Goal: Task Accomplishment & Management: Use online tool/utility

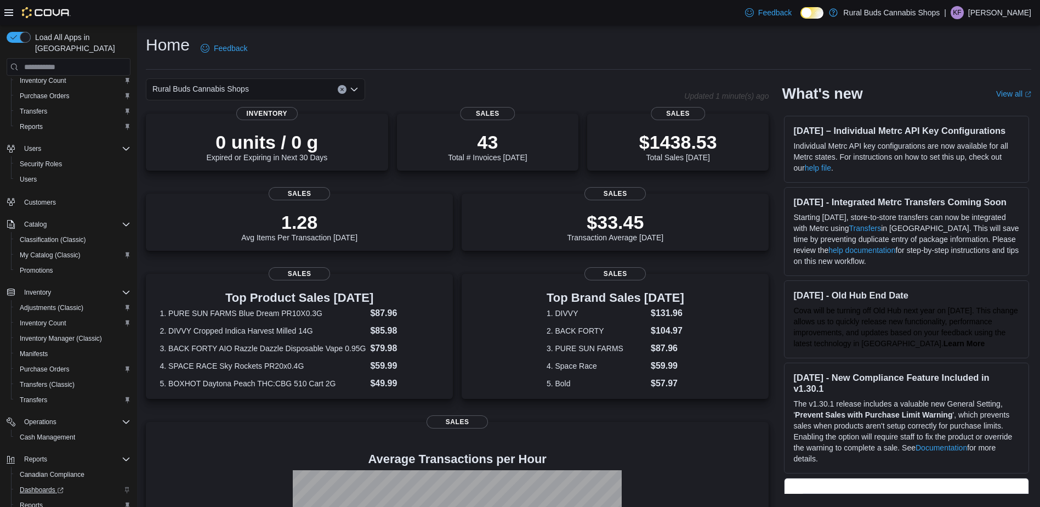
scroll to position [106, 0]
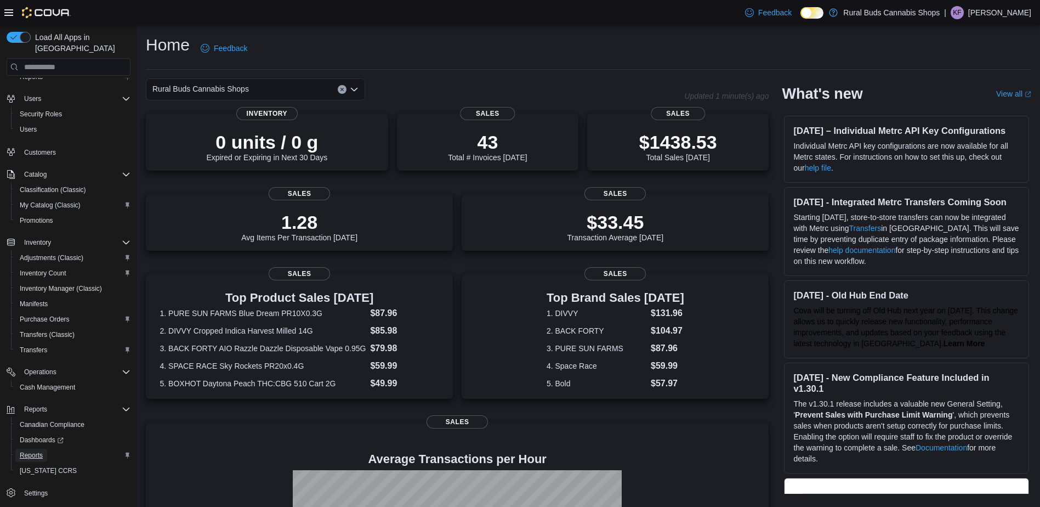
click at [37, 451] on span "Reports" at bounding box center [31, 455] width 23 height 9
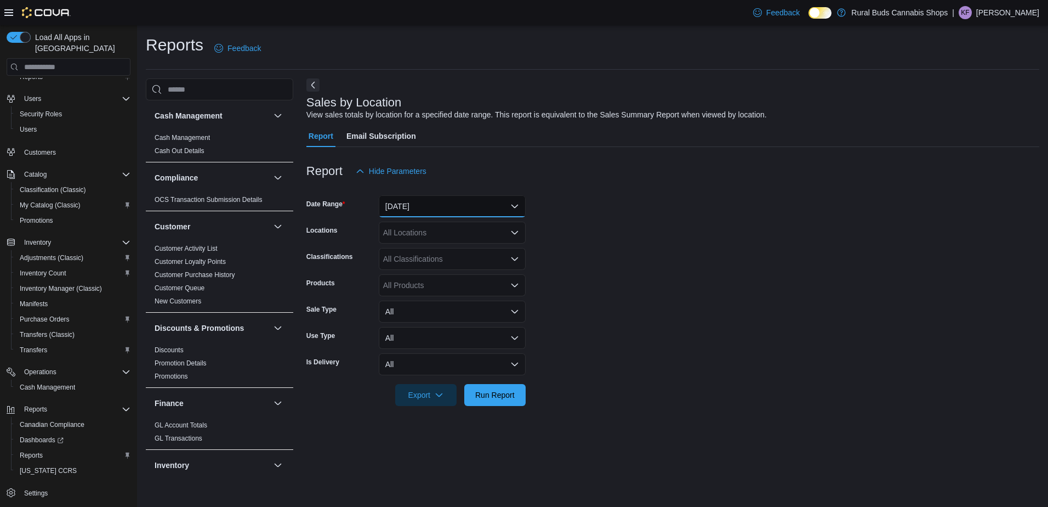
click at [426, 200] on button "[DATE]" at bounding box center [452, 206] width 147 height 22
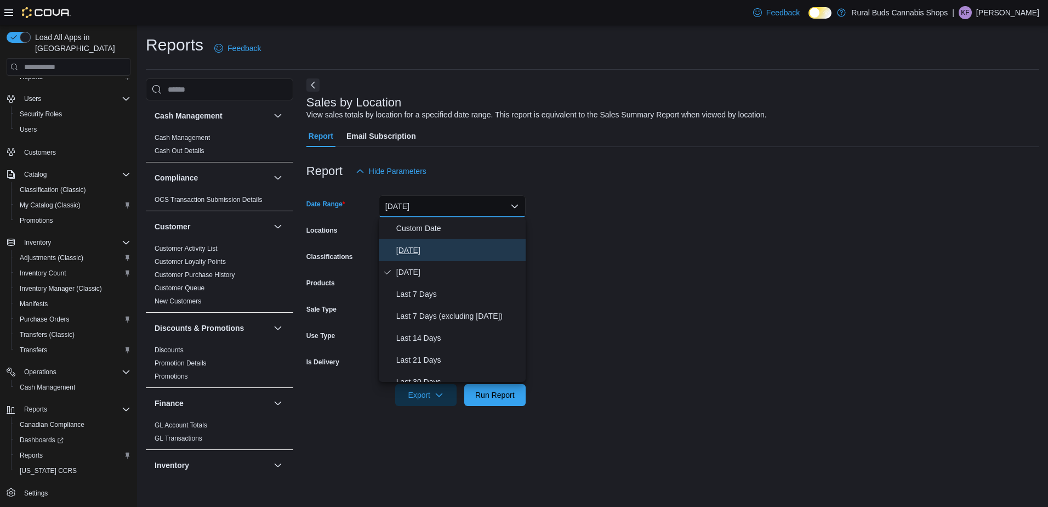
click at [435, 247] on span "[DATE]" at bounding box center [458, 249] width 125 height 13
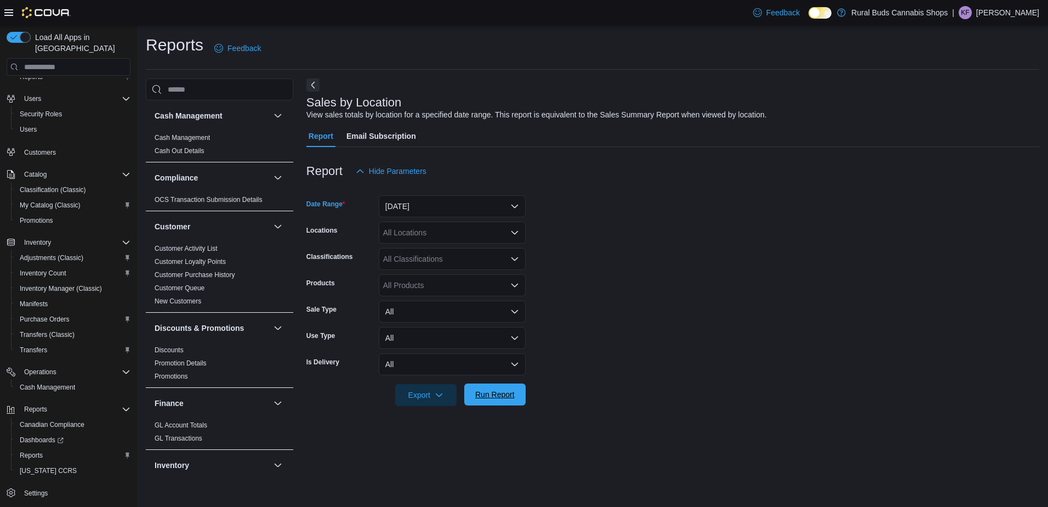
click at [510, 393] on span "Run Report" at bounding box center [494, 394] width 39 height 11
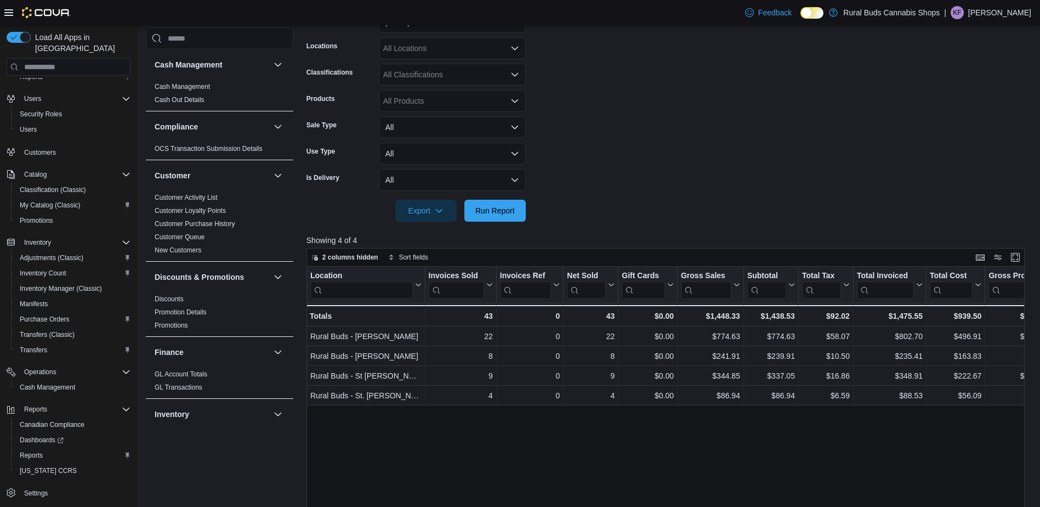
scroll to position [274, 0]
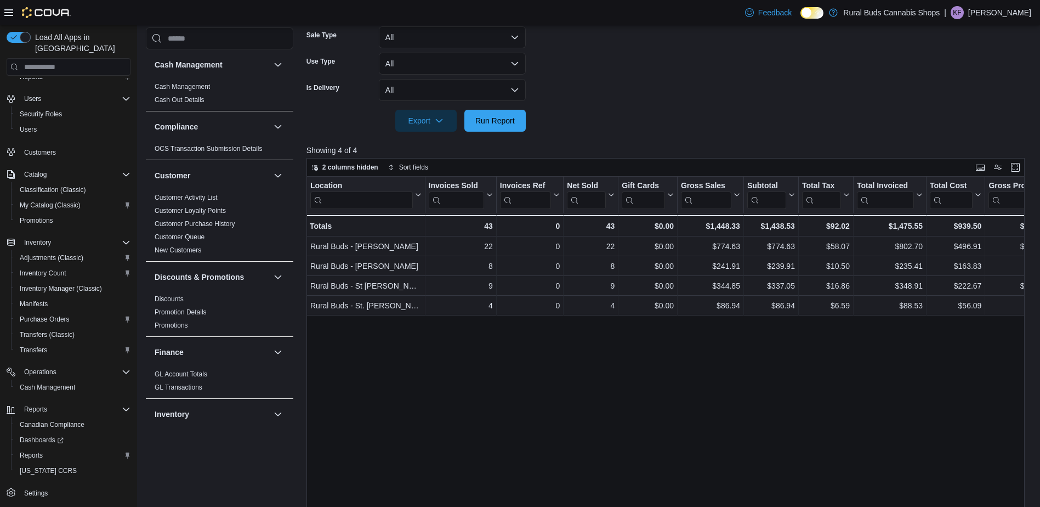
click at [892, 118] on form "Date Range [DATE] Locations All Locations Classifications All Classifications P…" at bounding box center [669, 20] width 726 height 224
click at [507, 128] on span "Run Report" at bounding box center [495, 120] width 48 height 22
